Goal: Find specific page/section: Find specific page/section

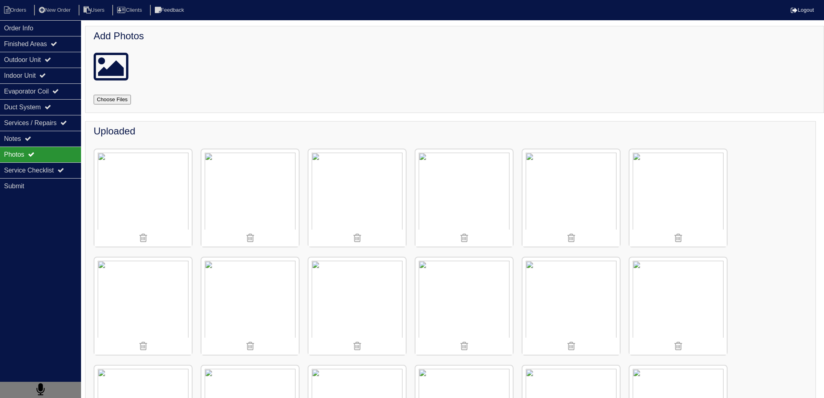
scroll to position [203, 0]
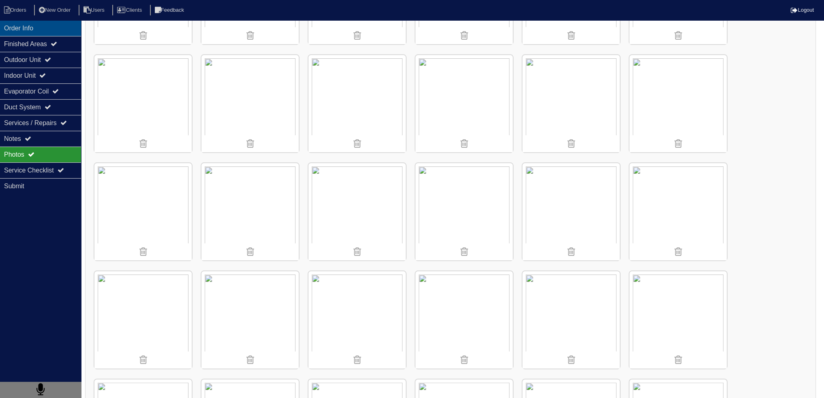
click at [45, 26] on div "Order Info" at bounding box center [40, 28] width 81 height 16
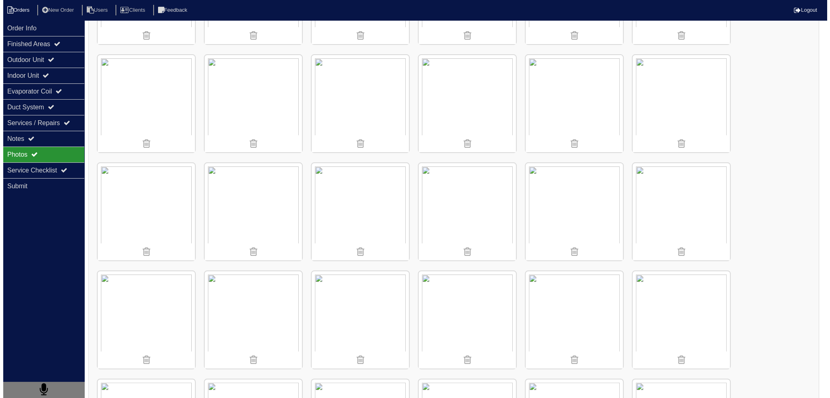
scroll to position [0, 0]
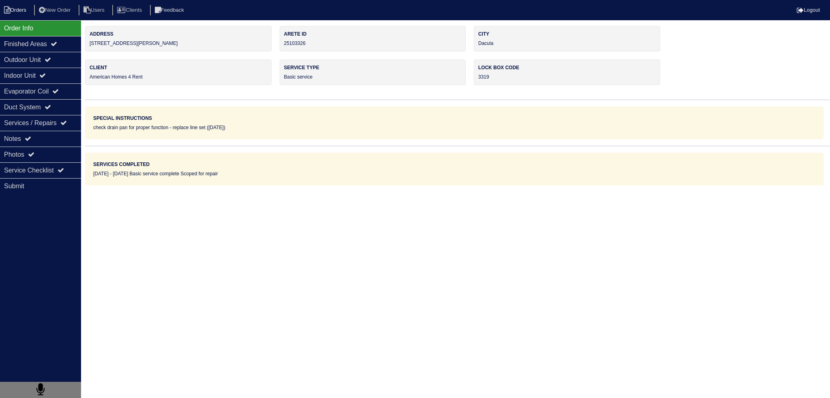
click at [25, 11] on li "Orders" at bounding box center [16, 10] width 33 height 11
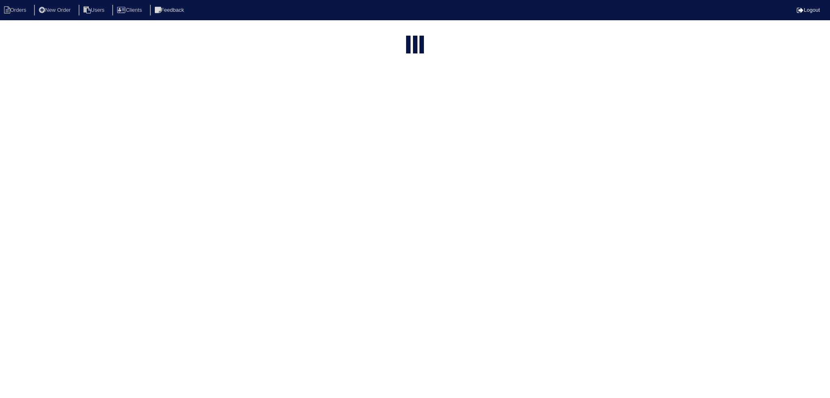
select select "15"
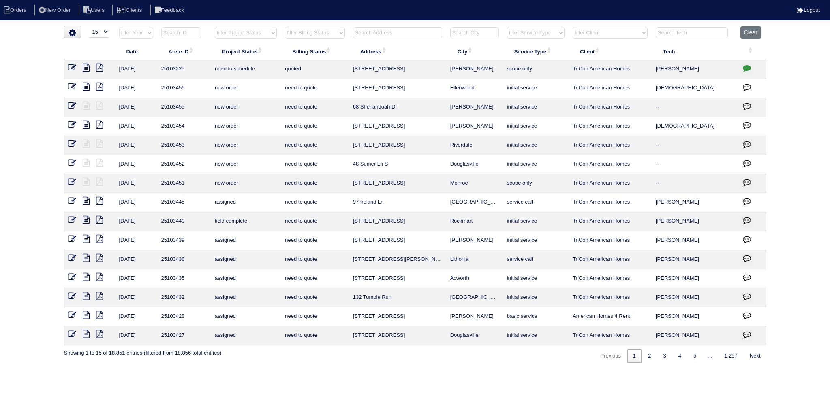
click at [389, 32] on input "text" at bounding box center [397, 32] width 89 height 11
click at [391, 32] on input "97" at bounding box center [397, 32] width 89 height 11
click at [393, 32] on input "97" at bounding box center [397, 32] width 89 height 11
click at [377, 30] on input "97 ir" at bounding box center [397, 32] width 89 height 11
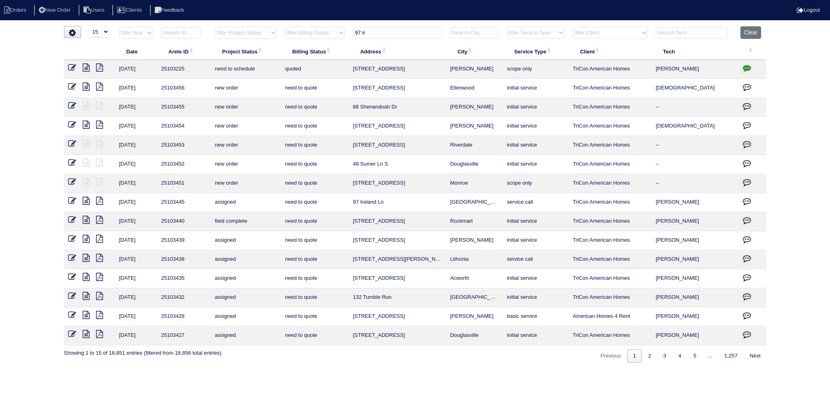
click at [377, 30] on input "97 ir" at bounding box center [397, 32] width 89 height 11
click at [376, 34] on input "97 ir" at bounding box center [397, 32] width 89 height 11
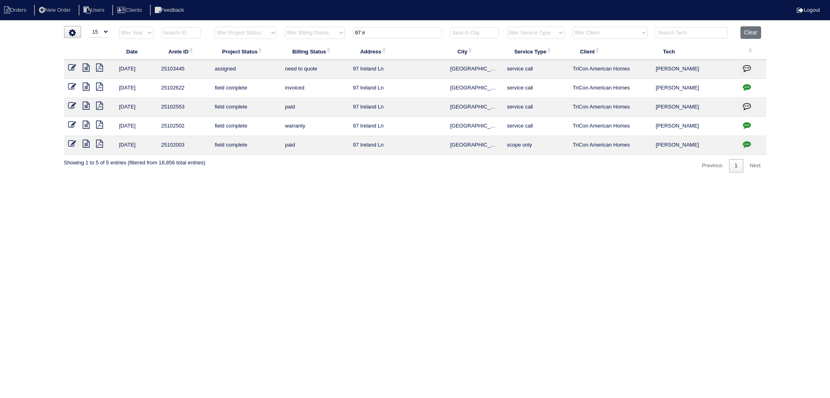
type input "97 ir"
click at [87, 87] on icon at bounding box center [86, 87] width 7 height 8
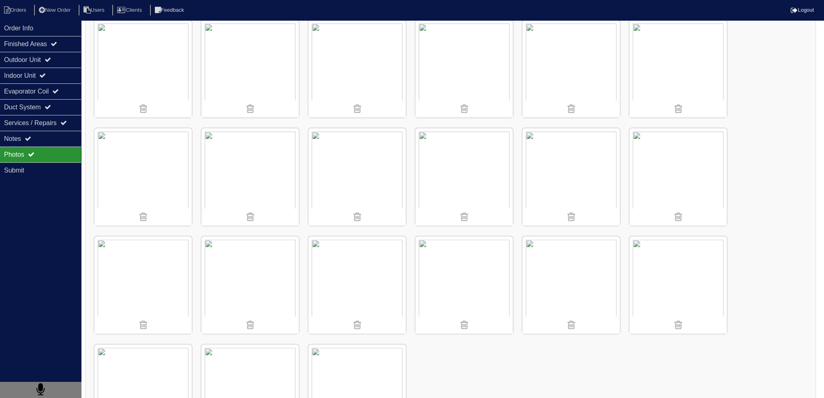
scroll to position [405, 0]
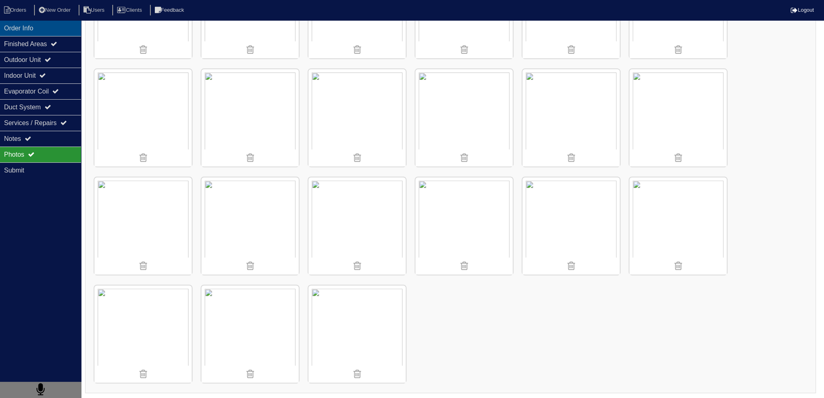
click at [30, 24] on div "Order Info" at bounding box center [40, 28] width 81 height 16
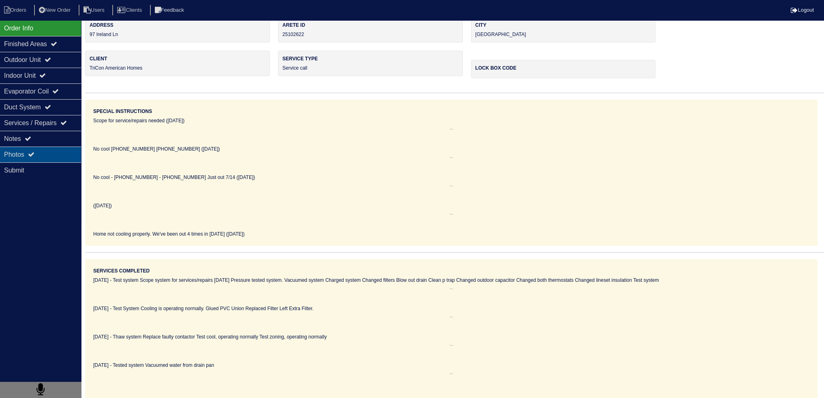
click at [34, 151] on icon at bounding box center [31, 154] width 6 height 6
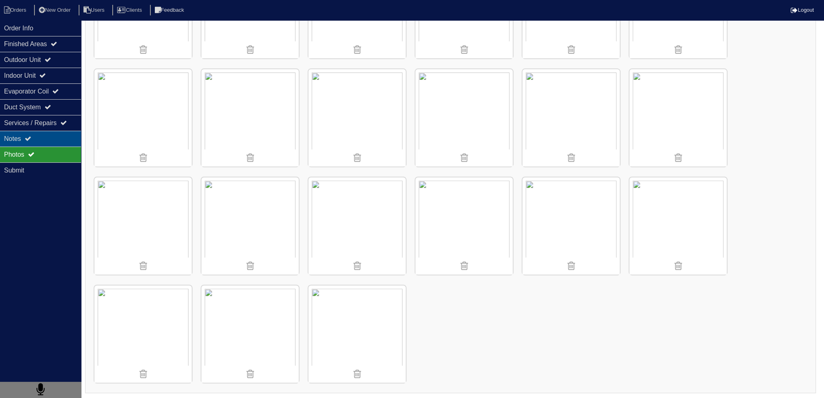
click at [36, 143] on div "Notes" at bounding box center [40, 139] width 81 height 16
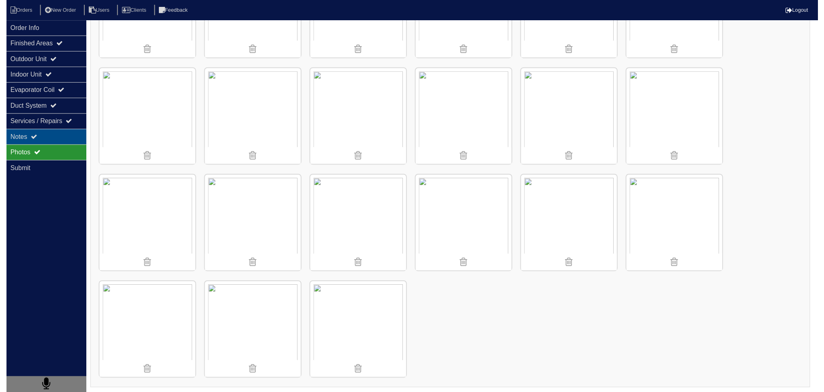
scroll to position [0, 0]
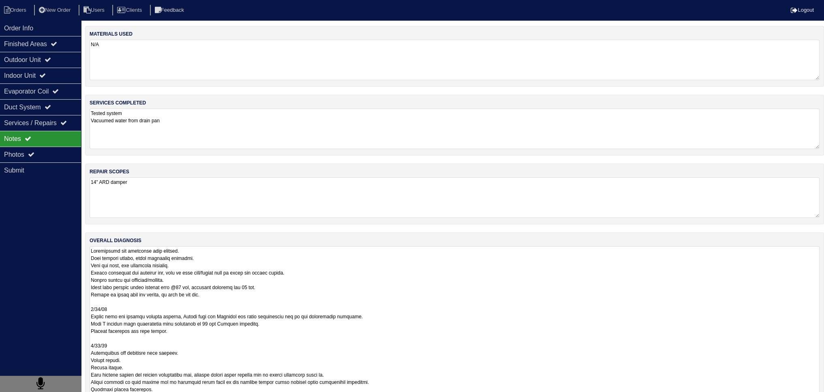
click at [182, 246] on textarea at bounding box center [455, 360] width 730 height 228
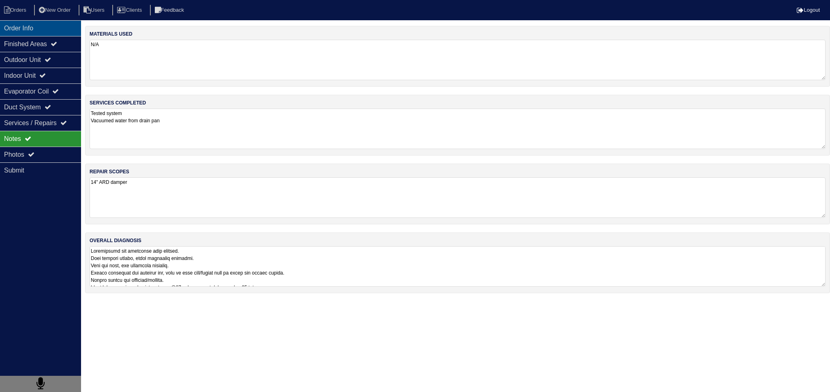
click at [34, 28] on div "Order Info" at bounding box center [40, 28] width 81 height 16
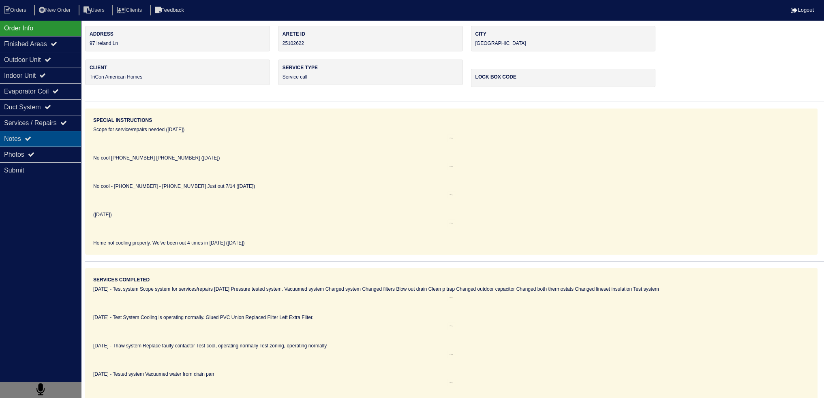
click at [62, 141] on div "Notes" at bounding box center [40, 139] width 81 height 16
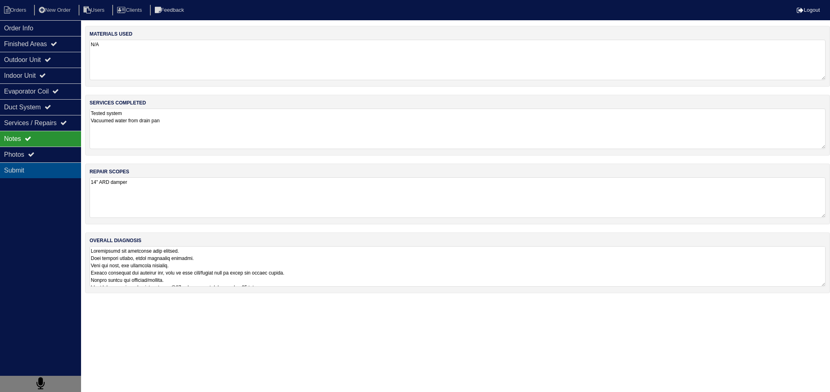
click at [51, 163] on div "Submit" at bounding box center [40, 170] width 81 height 16
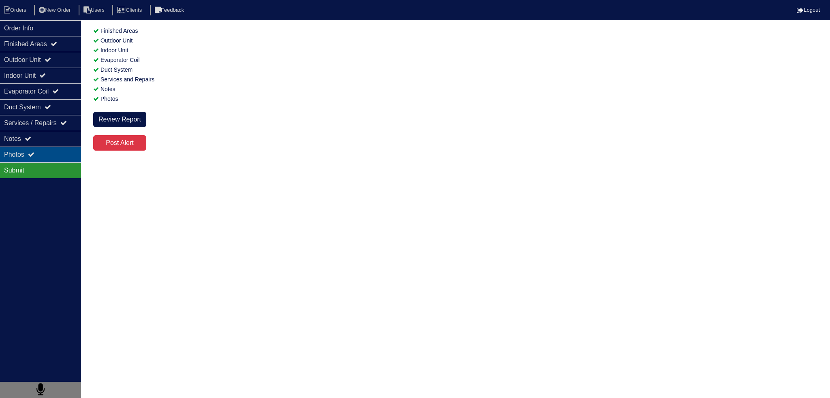
click at [48, 152] on div "Photos" at bounding box center [40, 155] width 81 height 16
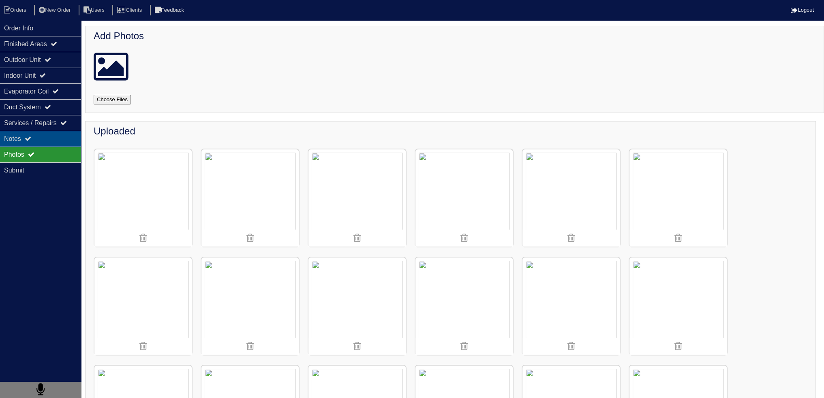
click at [48, 140] on div "Notes" at bounding box center [40, 139] width 81 height 16
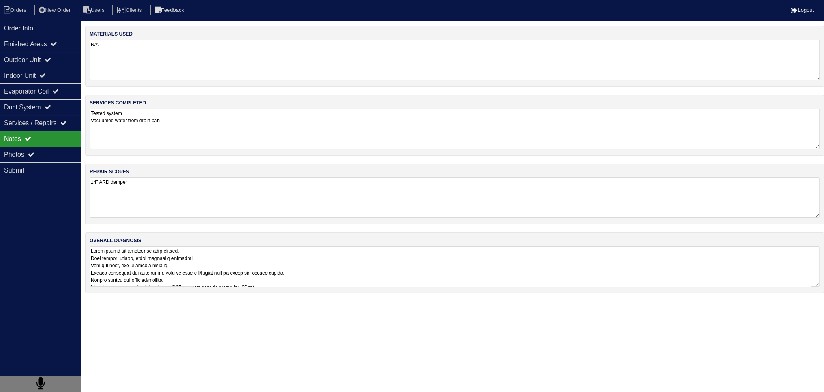
click at [158, 259] on textarea at bounding box center [455, 266] width 730 height 41
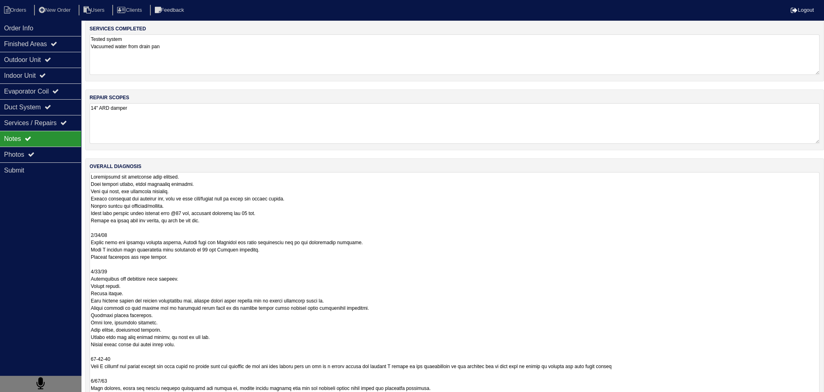
scroll to position [81, 0]
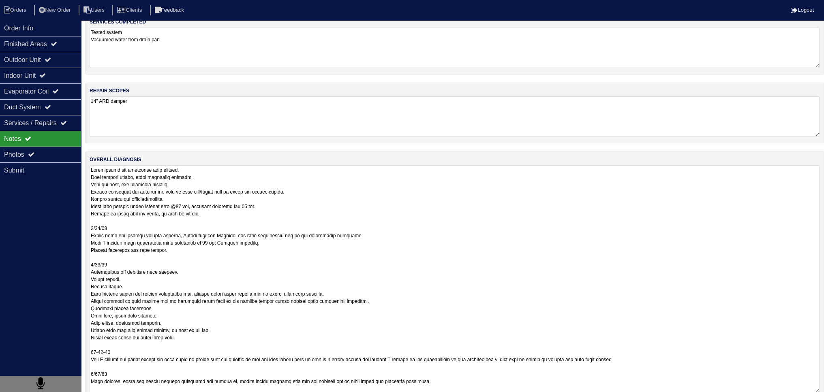
click at [214, 200] on textarea at bounding box center [455, 279] width 730 height 228
click at [228, 252] on textarea at bounding box center [455, 279] width 730 height 228
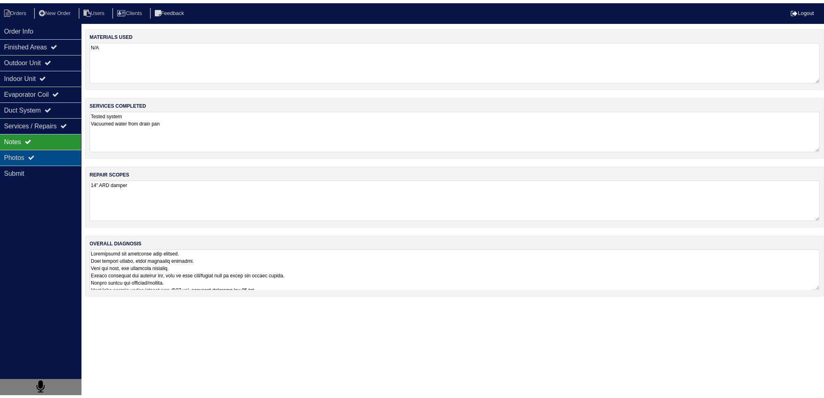
scroll to position [0, 0]
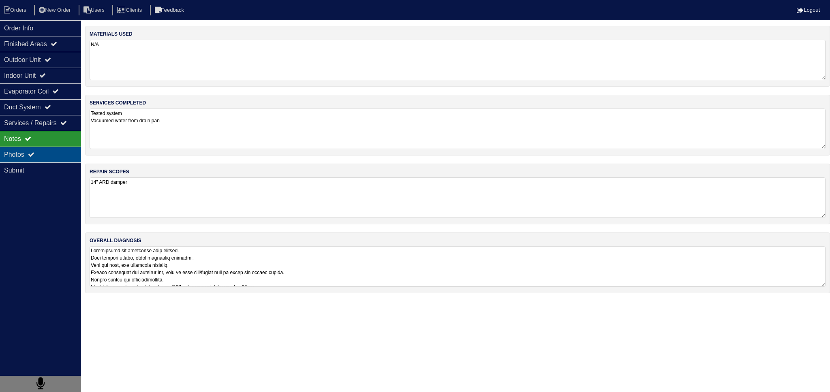
click at [58, 156] on div "Photos" at bounding box center [40, 155] width 81 height 16
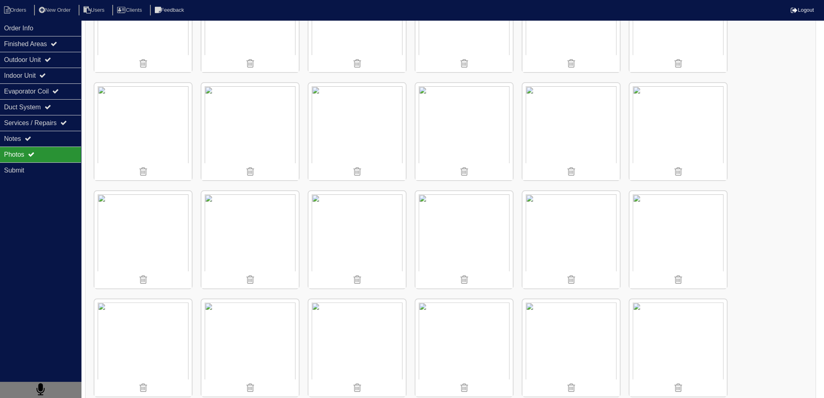
scroll to position [284, 0]
click at [63, 74] on div "Indoor Unit" at bounding box center [40, 76] width 81 height 16
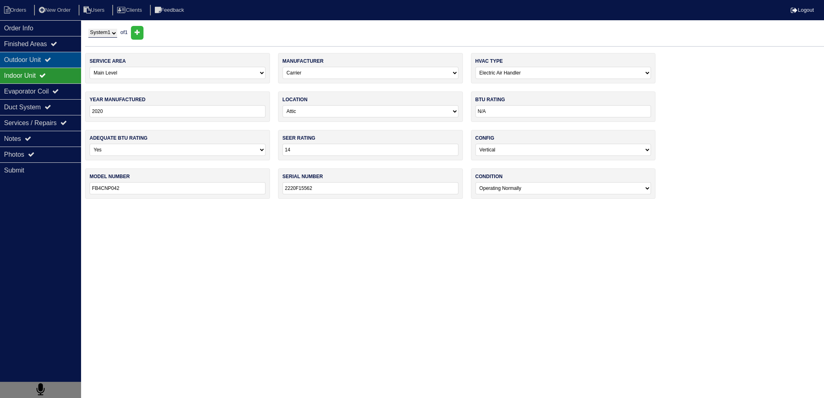
scroll to position [0, 0]
click at [57, 60] on div "Outdoor Unit" at bounding box center [40, 60] width 81 height 16
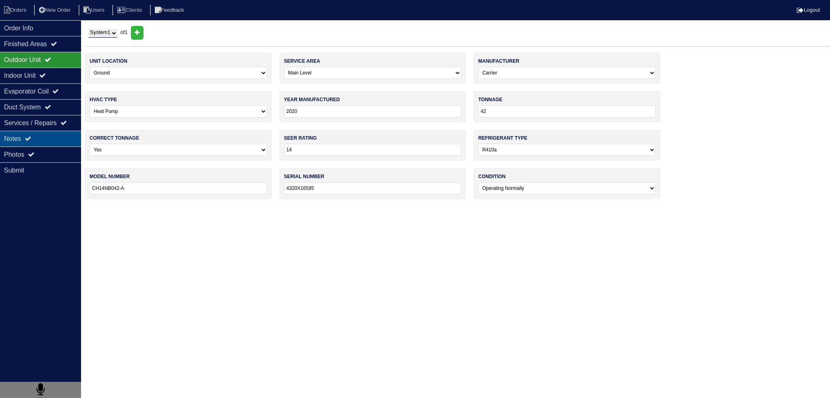
click at [43, 141] on div "Notes" at bounding box center [40, 139] width 81 height 16
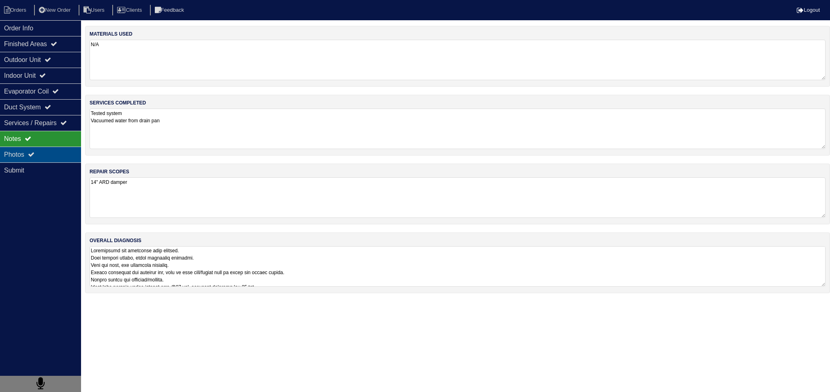
click at [37, 154] on div "Photos" at bounding box center [40, 155] width 81 height 16
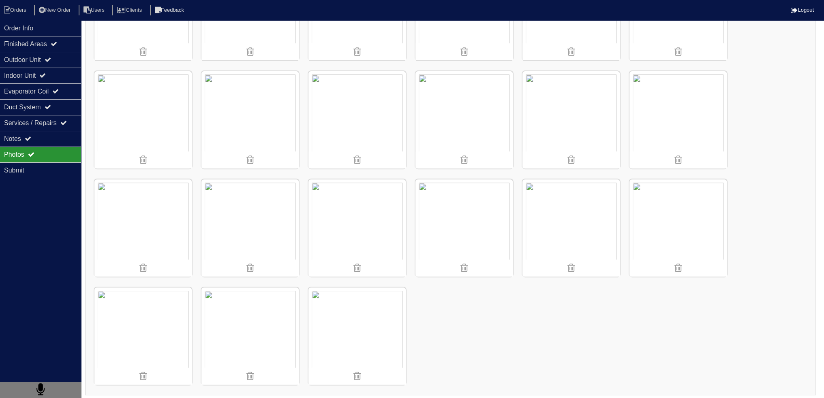
scroll to position [405, 0]
click at [60, 141] on div "Notes" at bounding box center [40, 139] width 81 height 16
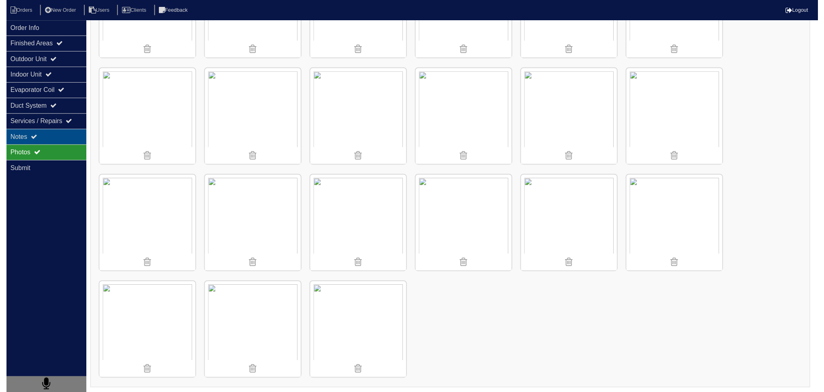
scroll to position [0, 0]
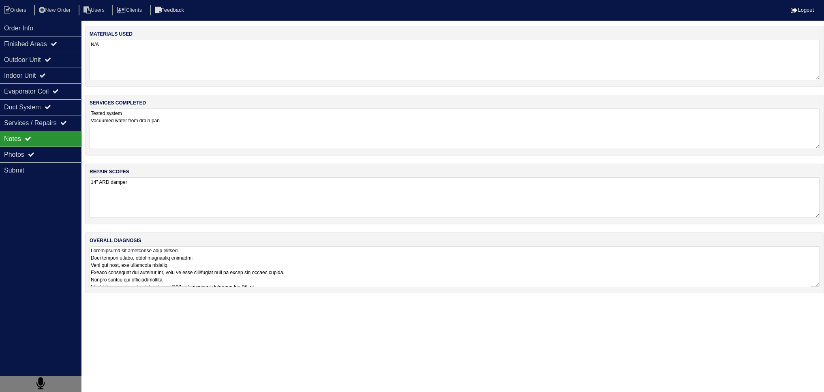
click at [248, 259] on textarea at bounding box center [455, 266] width 730 height 41
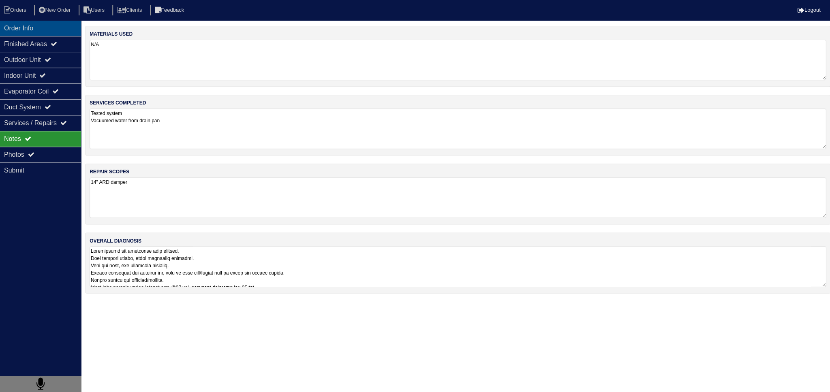
click at [15, 28] on div "Order Info" at bounding box center [40, 28] width 81 height 16
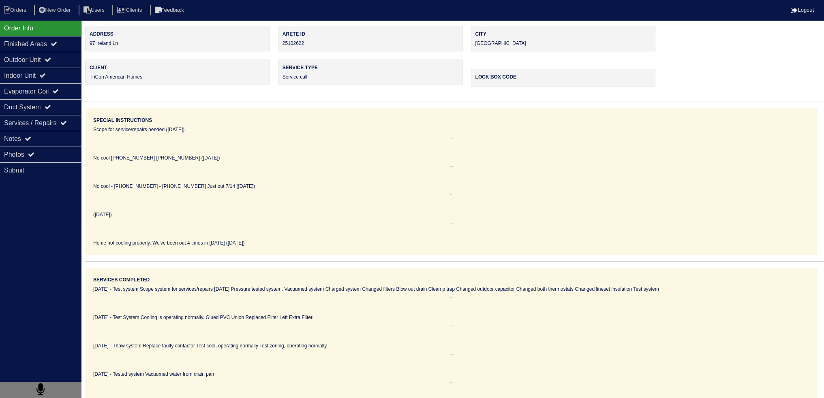
click at [14, 17] on nav "Orders New Order Users Clients Feedback Logout" at bounding box center [412, 10] width 824 height 20
click at [15, 15] on li "Orders" at bounding box center [16, 10] width 33 height 11
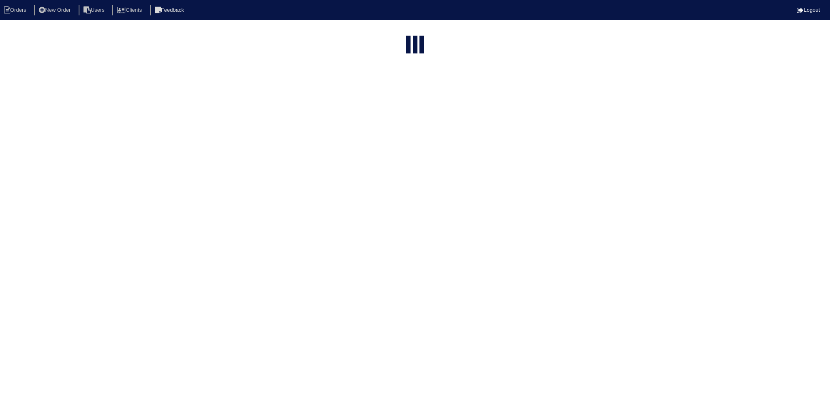
select select "15"
